Goal: Task Accomplishment & Management: Manage account settings

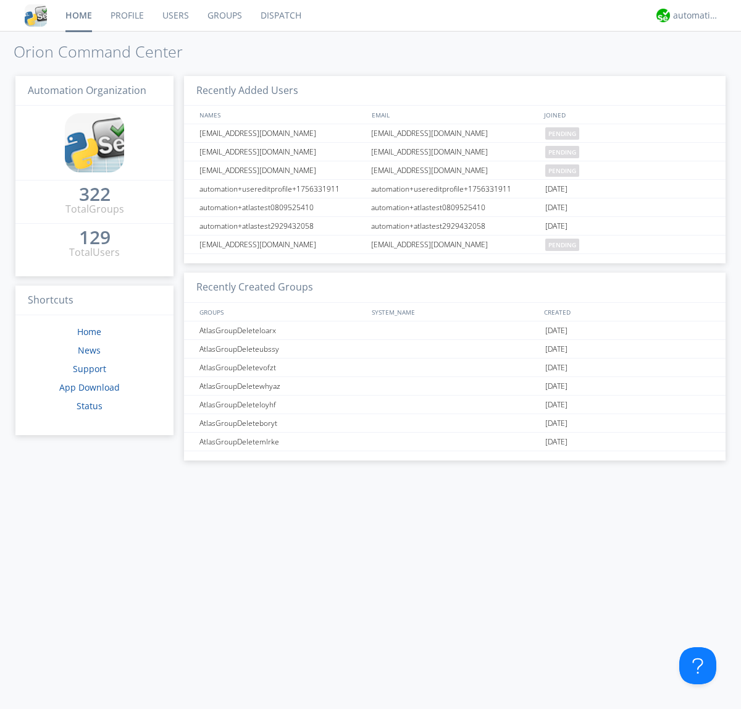
click at [175, 15] on link "Users" at bounding box center [175, 15] width 45 height 31
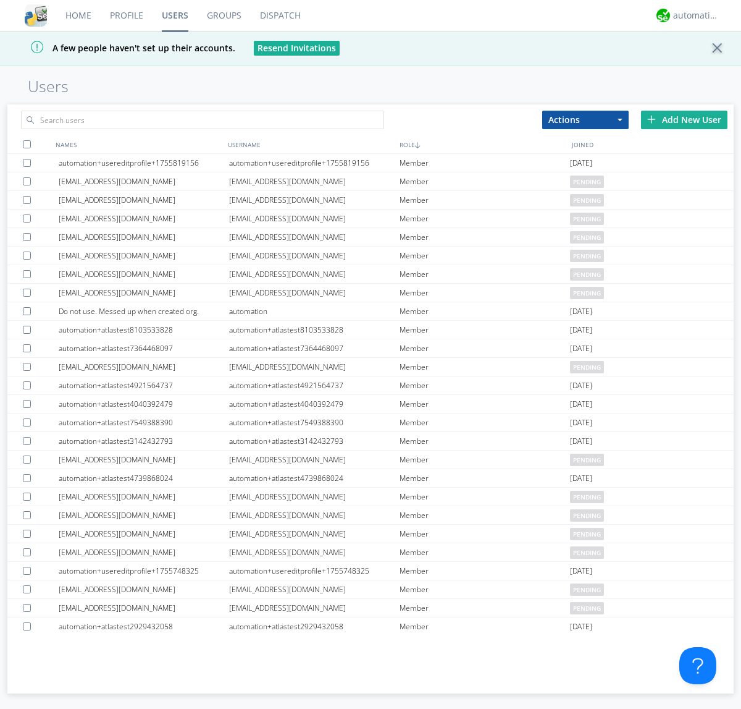
click at [685, 119] on div "Add New User" at bounding box center [684, 120] width 86 height 19
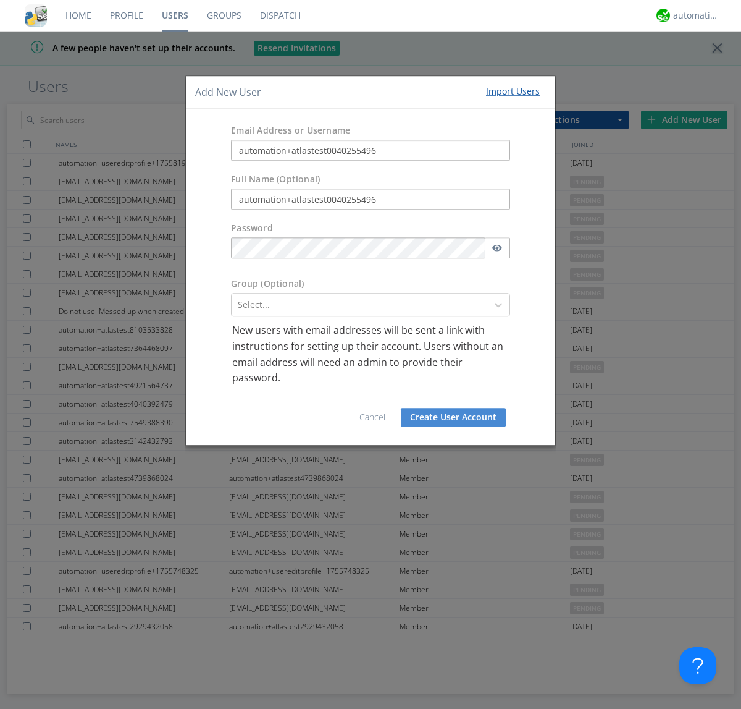
click at [454, 416] on button "Create User Account" at bounding box center [453, 417] width 105 height 19
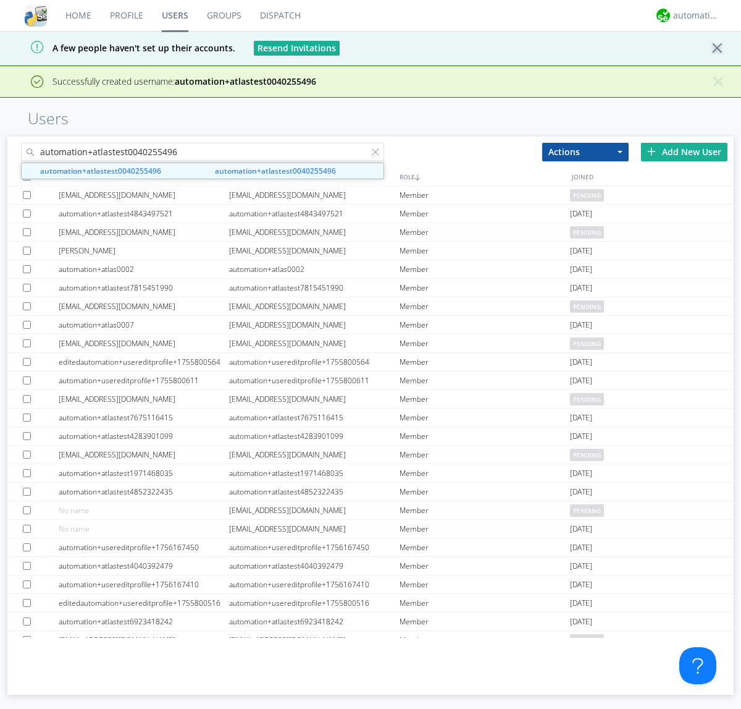
type input "automation+atlastest0040255496"
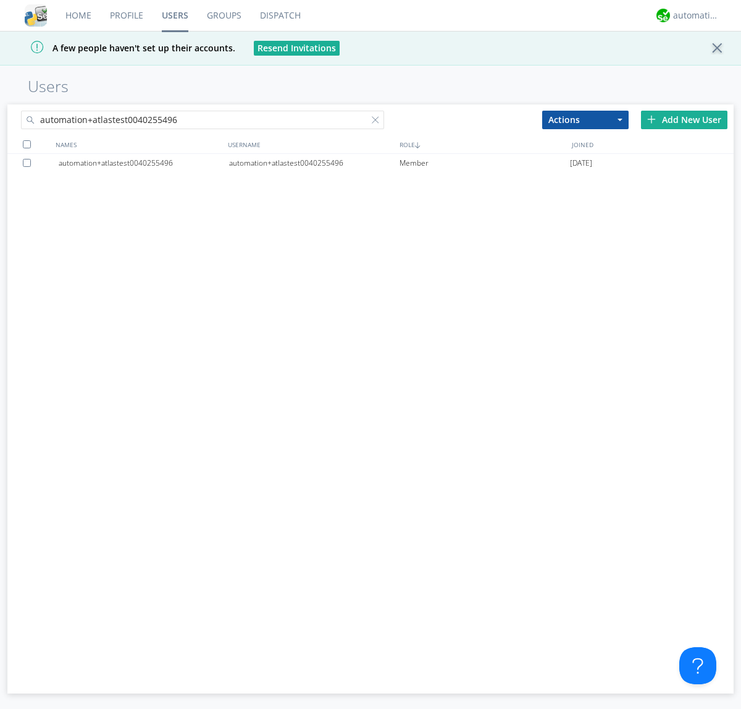
click at [29, 162] on div at bounding box center [29, 163] width 12 height 8
click at [586, 119] on button "Actions" at bounding box center [585, 120] width 86 height 19
click at [0, 0] on link "Edit Settings" at bounding box center [0, 0] width 0 height 0
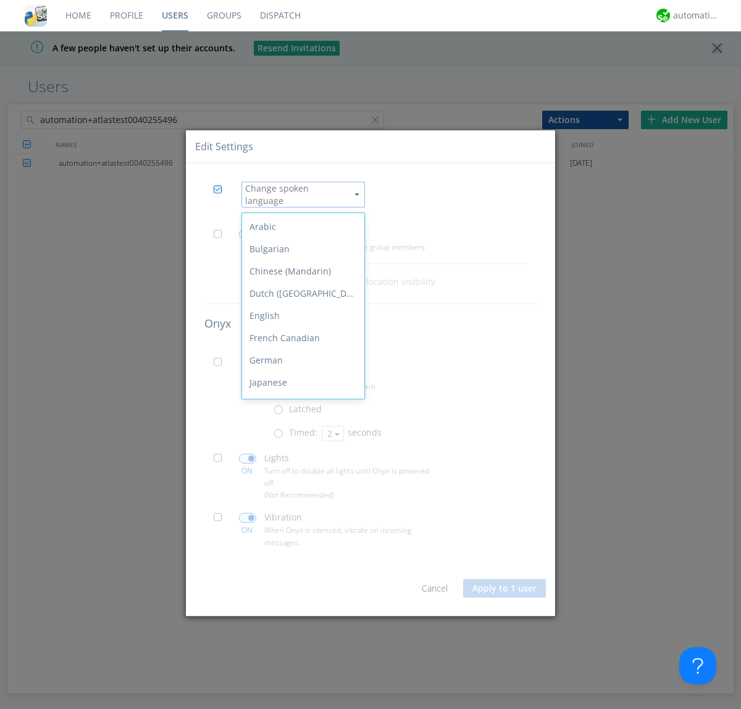
click at [300, 527] on div "Spanish" at bounding box center [303, 538] width 122 height 22
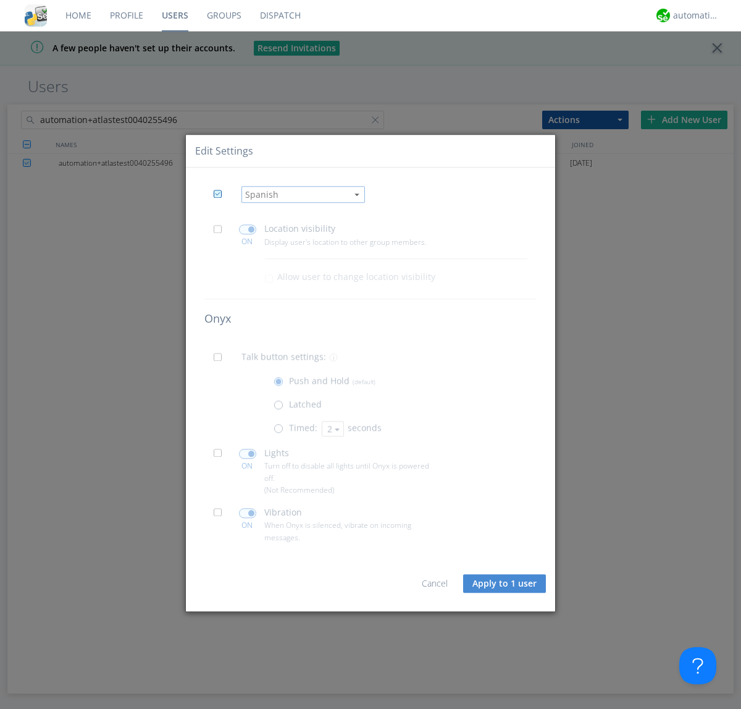
click at [505, 583] on button "Apply to 1 user" at bounding box center [504, 583] width 83 height 19
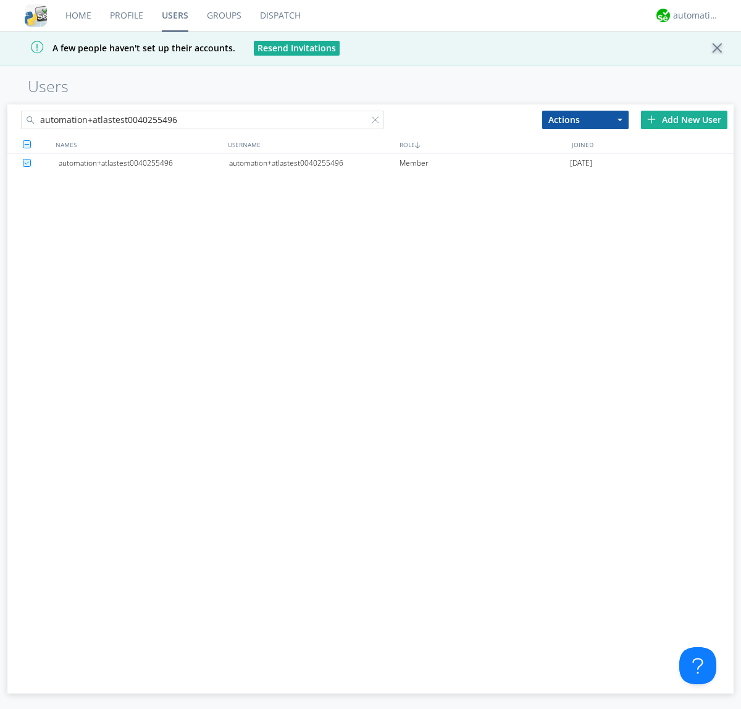
click at [378, 122] on div at bounding box center [378, 122] width 12 height 12
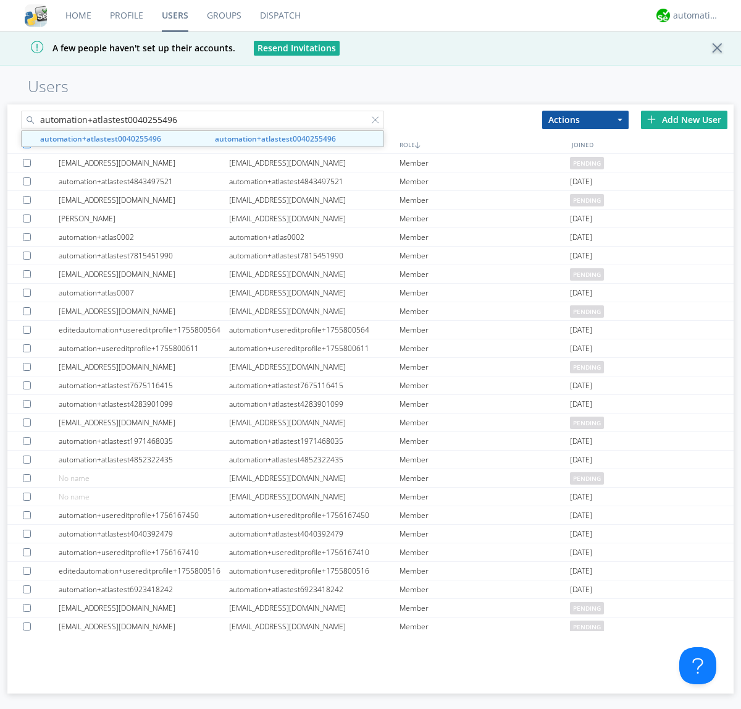
type input "automation+atlastest0040255496"
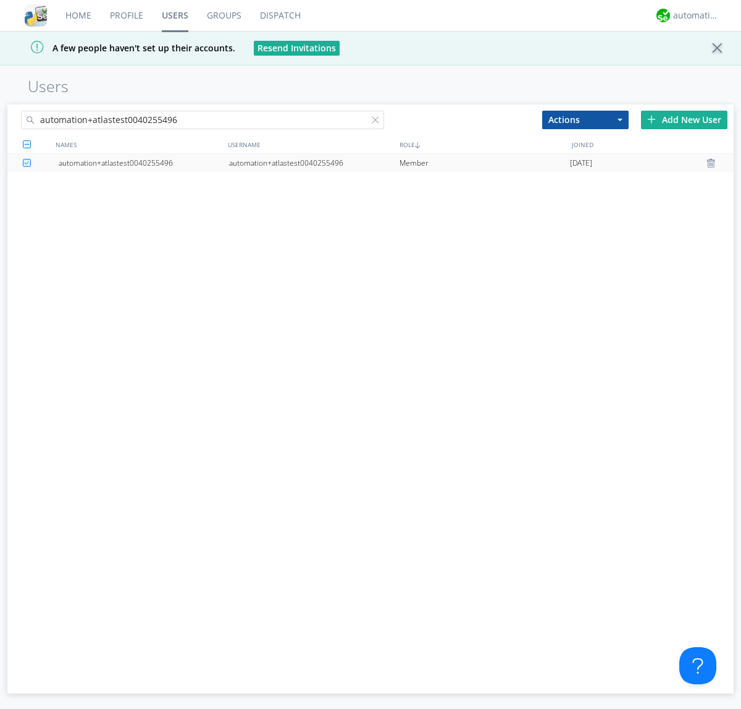
click at [314, 162] on div "automation+atlastest0040255496" at bounding box center [314, 163] width 171 height 19
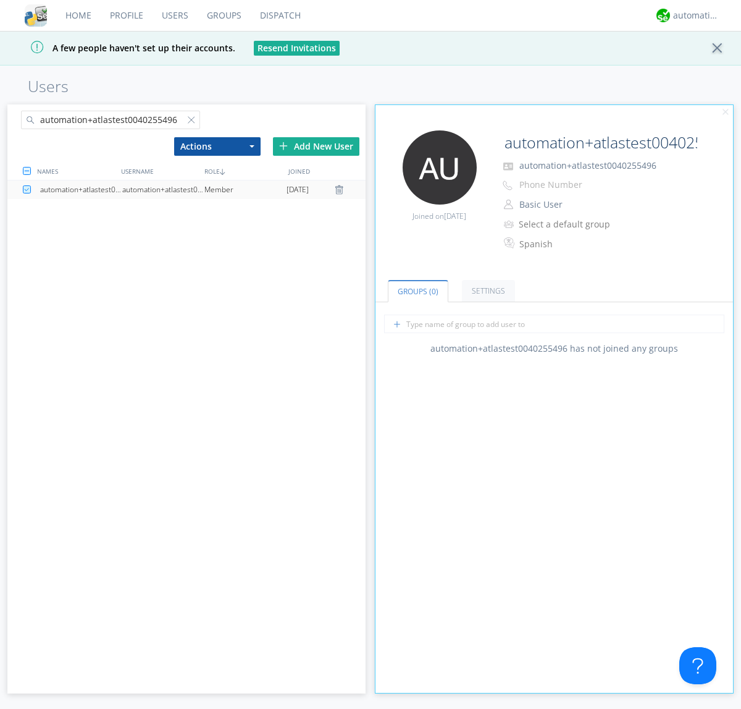
click at [487, 290] on link "Settings" at bounding box center [488, 291] width 53 height 22
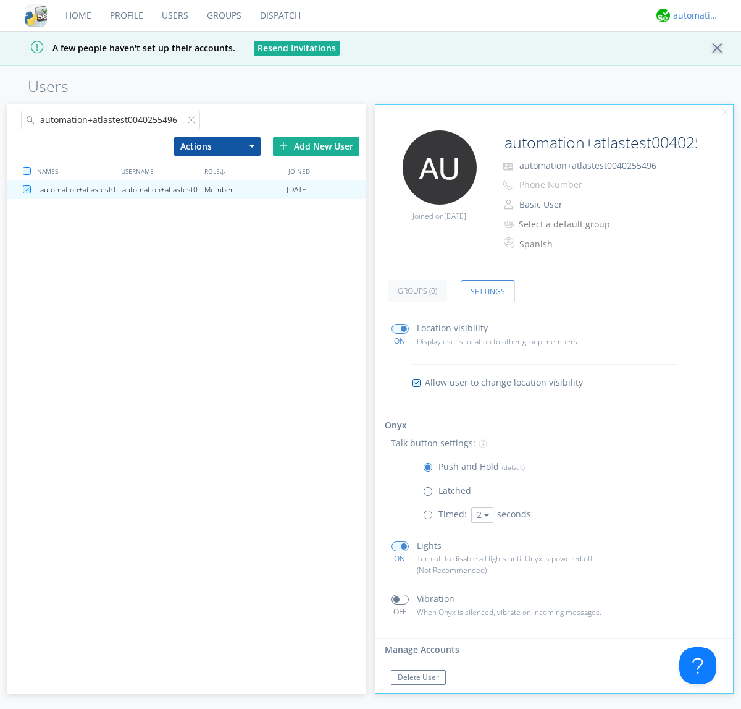
click at [693, 15] on div "automation+atlas" at bounding box center [696, 15] width 46 height 12
